Goal: Book appointment/travel/reservation

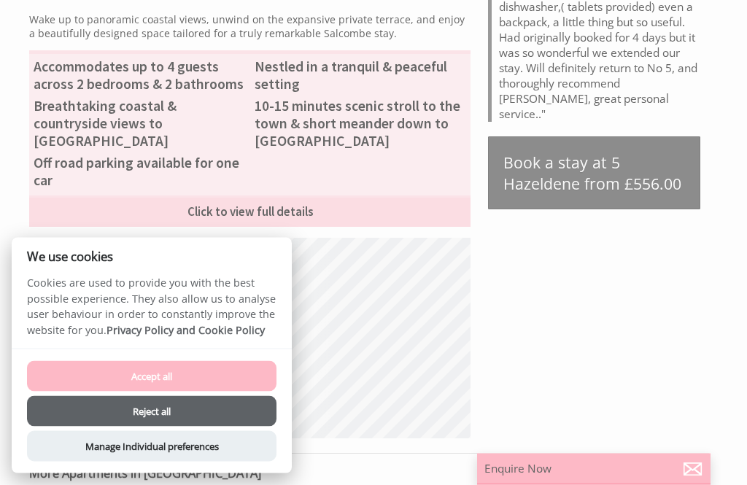
scroll to position [622, 0]
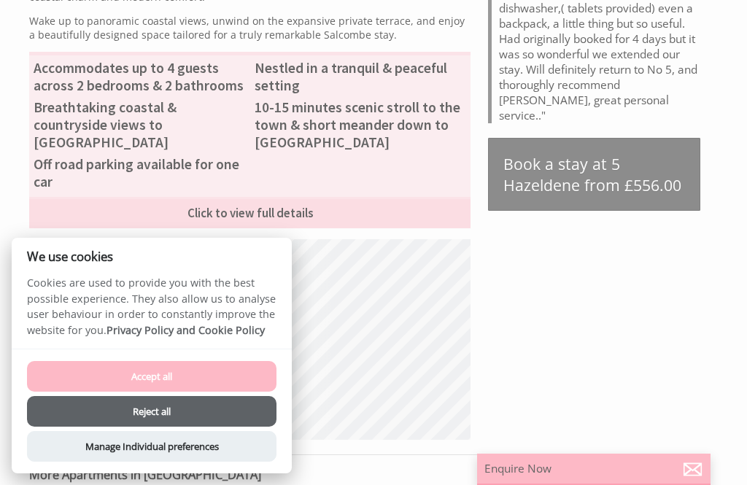
click at [203, 427] on button "Reject all" at bounding box center [151, 411] width 249 height 31
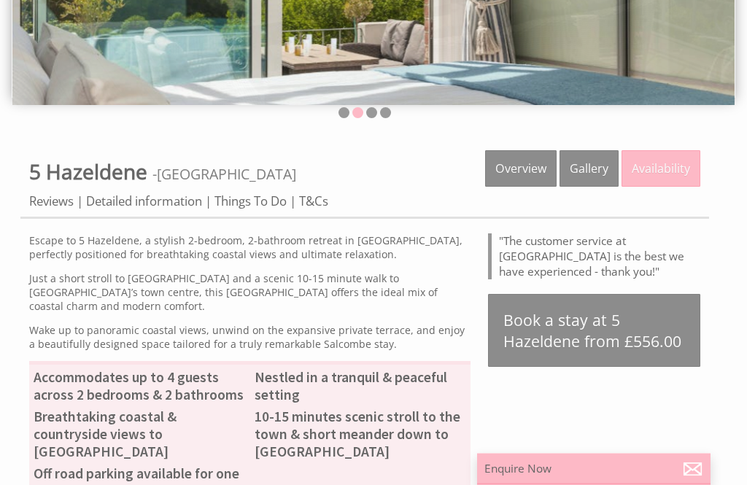
scroll to position [313, 0]
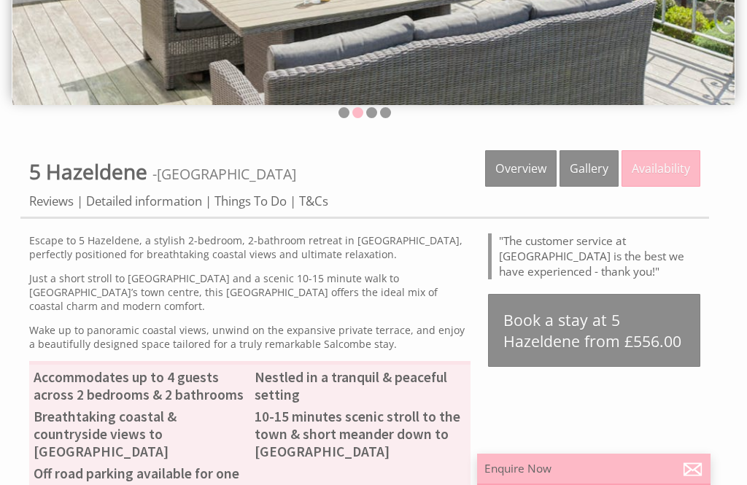
click at [173, 204] on link "Detailed information" at bounding box center [144, 201] width 116 height 17
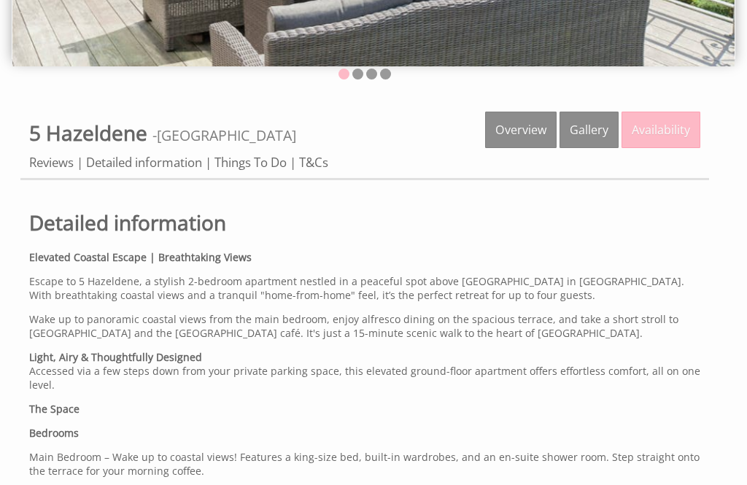
scroll to position [351, 0]
click at [671, 124] on link "Availability" at bounding box center [660, 130] width 79 height 36
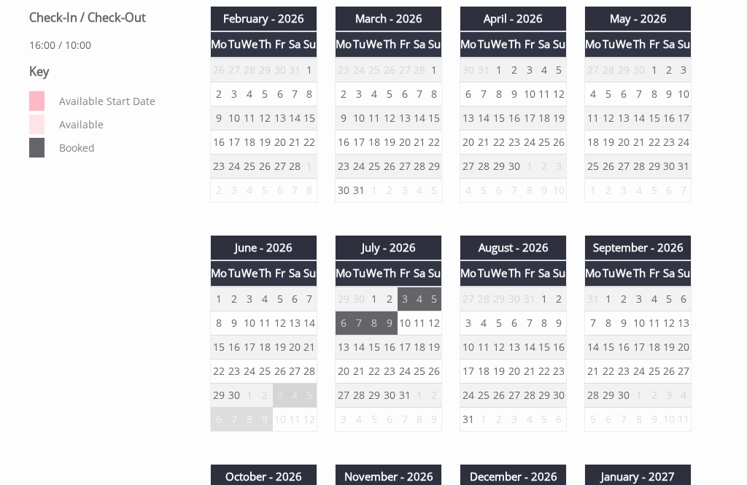
scroll to position [771, 0]
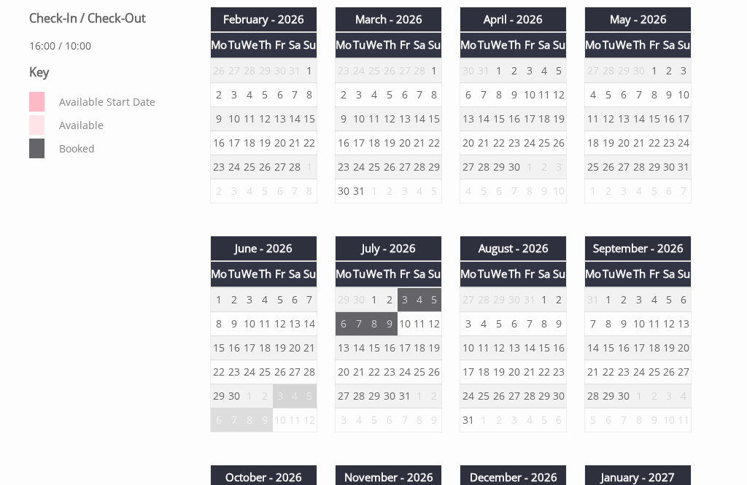
click at [298, 301] on td "6" at bounding box center [294, 300] width 15 height 25
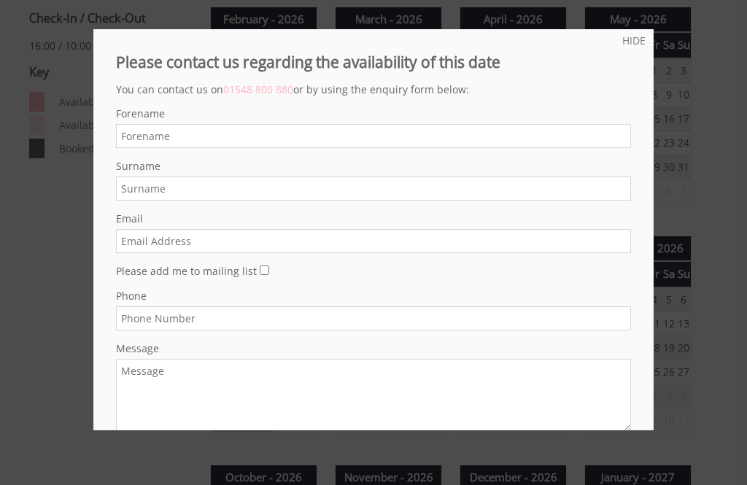
click at [700, 67] on div at bounding box center [373, 242] width 747 height 485
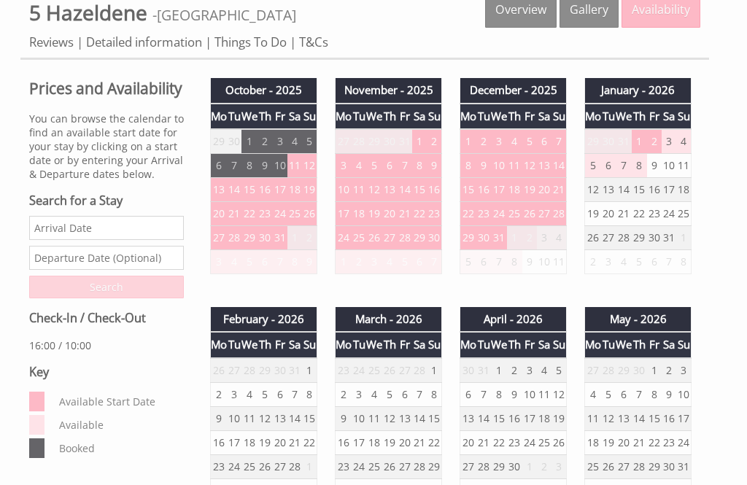
scroll to position [470, 0]
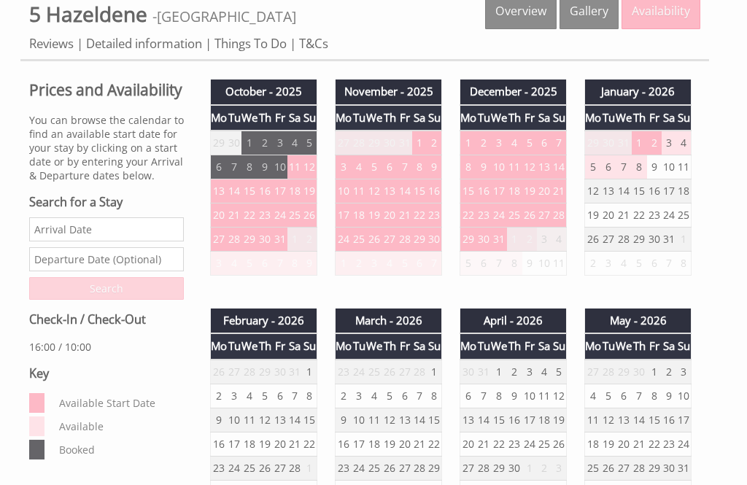
click at [51, 241] on input "Date" at bounding box center [106, 229] width 155 height 24
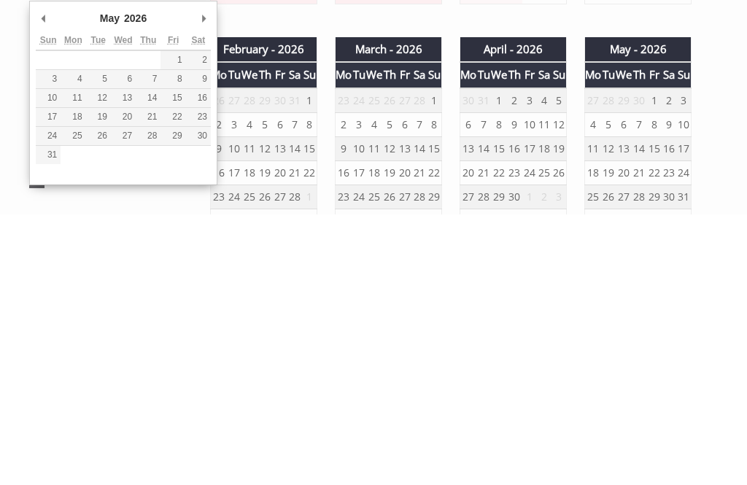
type input "[DATE]"
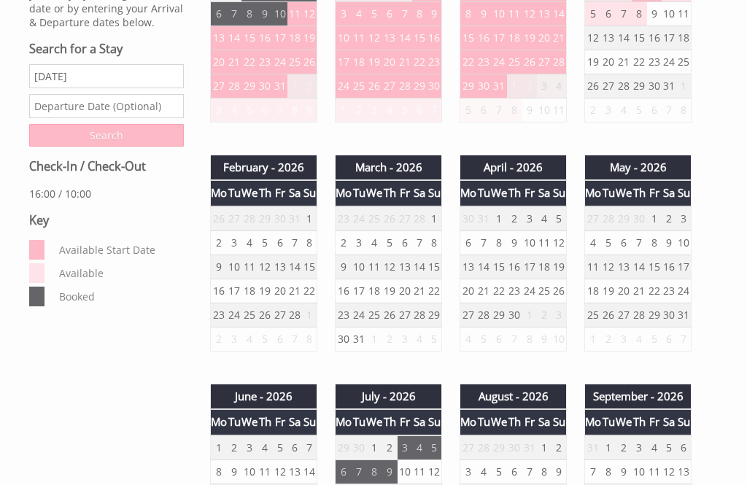
scroll to position [621, 0]
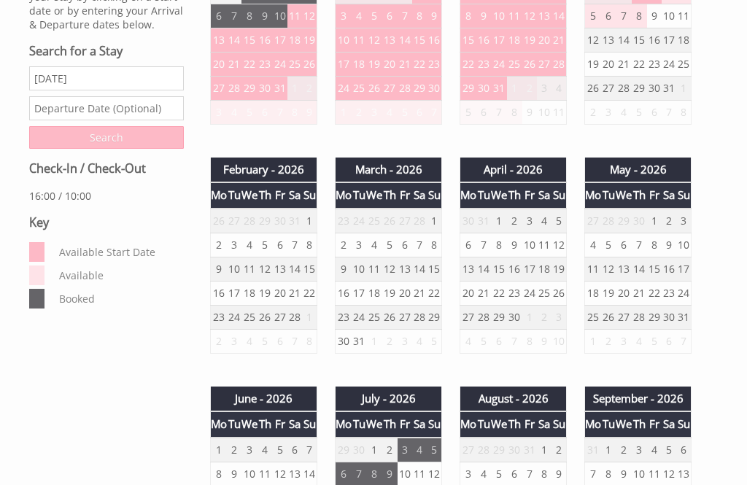
click at [151, 120] on input "text" at bounding box center [106, 108] width 155 height 24
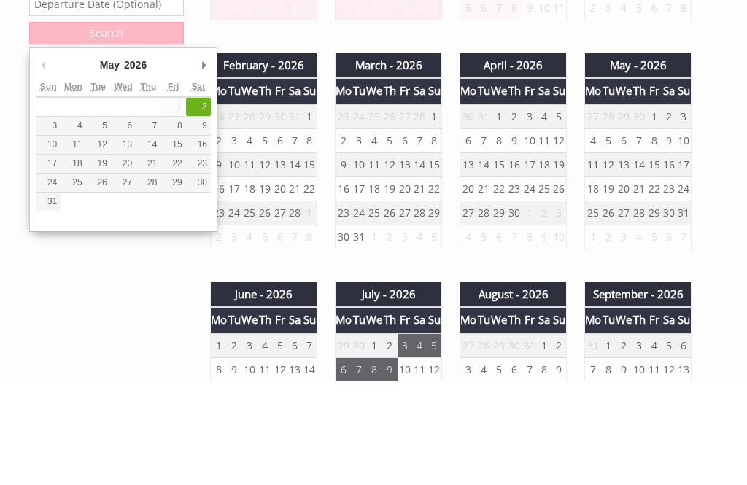
type input "[DATE]"
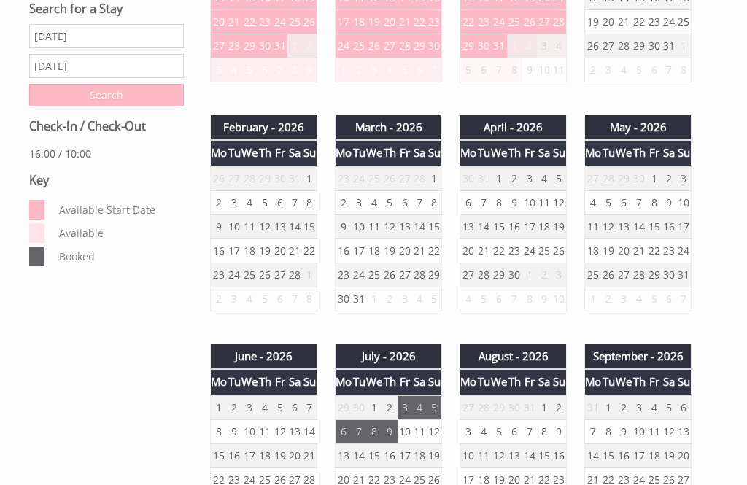
scroll to position [664, 0]
click at [95, 106] on input "Search" at bounding box center [106, 95] width 155 height 23
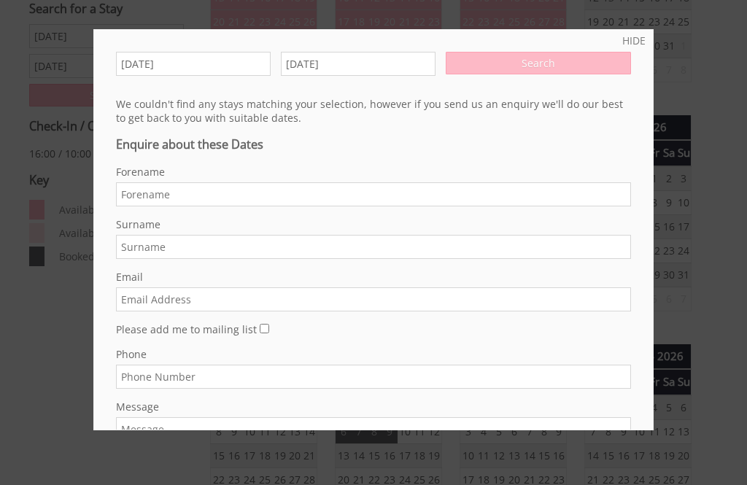
scroll to position [0, 0]
click at [640, 42] on link "HIDE" at bounding box center [633, 41] width 23 height 14
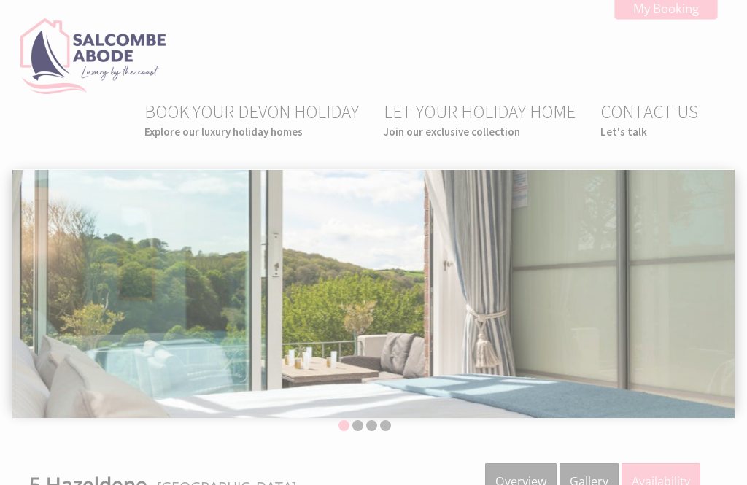
scroll to position [352, 0]
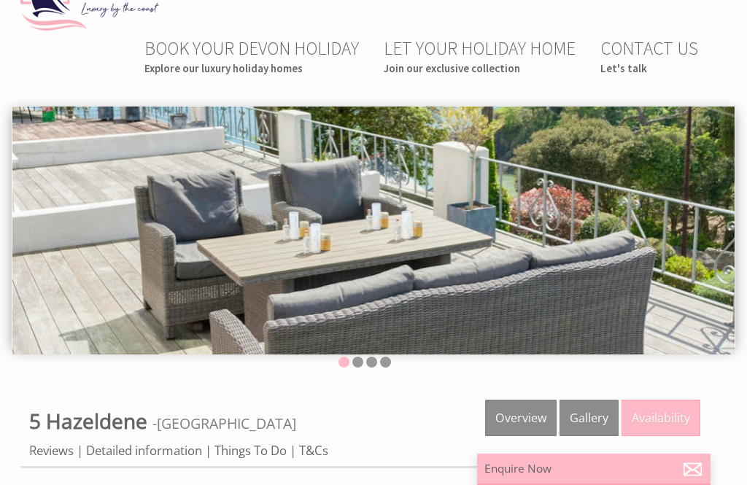
scroll to position [24, 0]
